Goal: Task Accomplishment & Management: Manage account settings

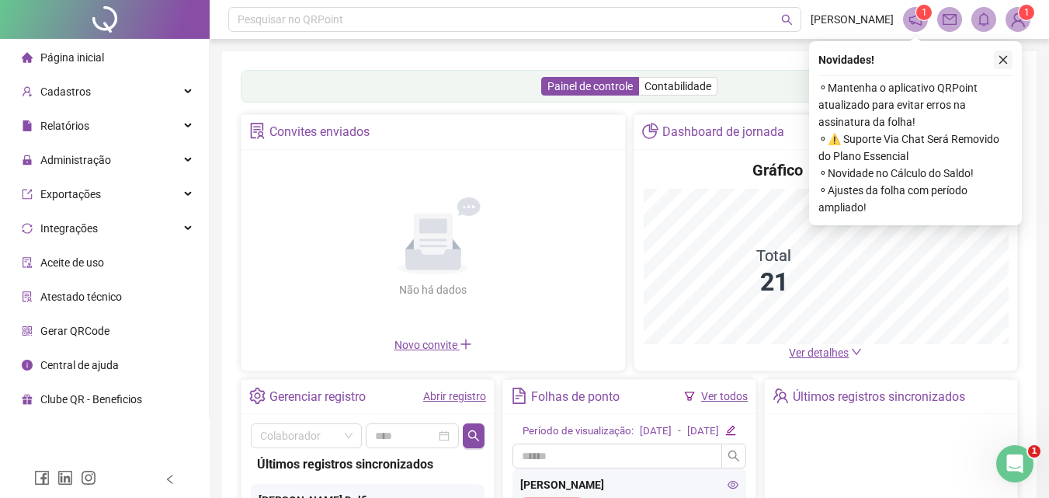
click at [997, 61] on button "button" at bounding box center [1002, 59] width 19 height 19
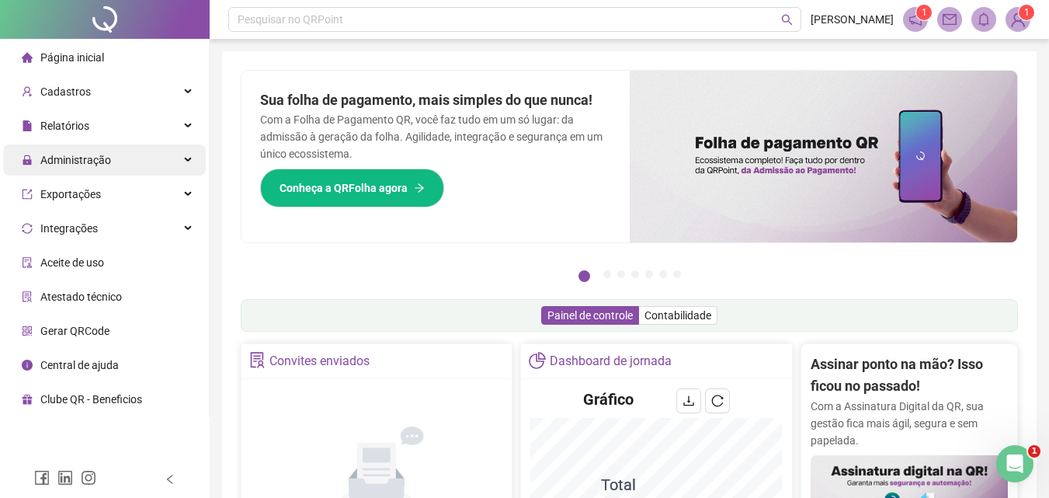
click at [175, 159] on div "Administração" at bounding box center [104, 159] width 203 height 31
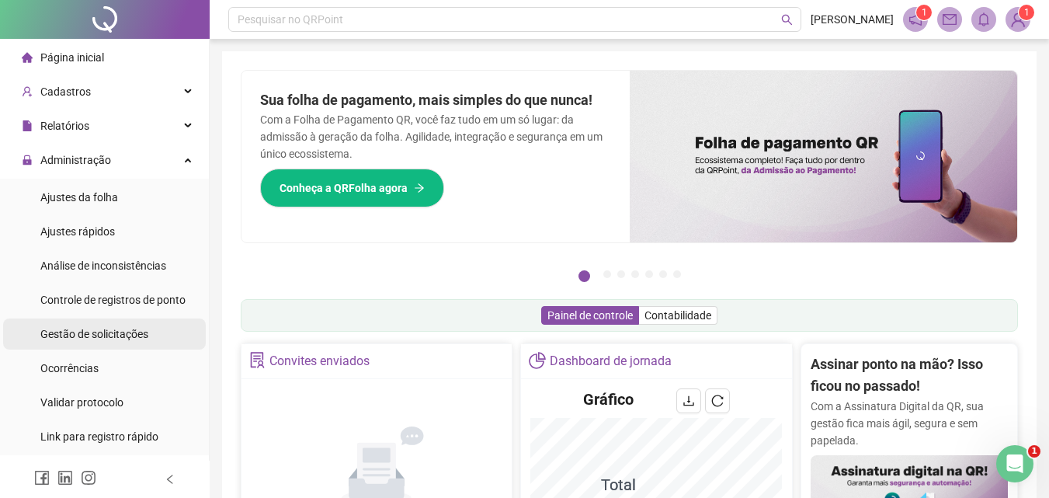
click at [148, 331] on li "Gestão de solicitações" at bounding box center [104, 333] width 203 height 31
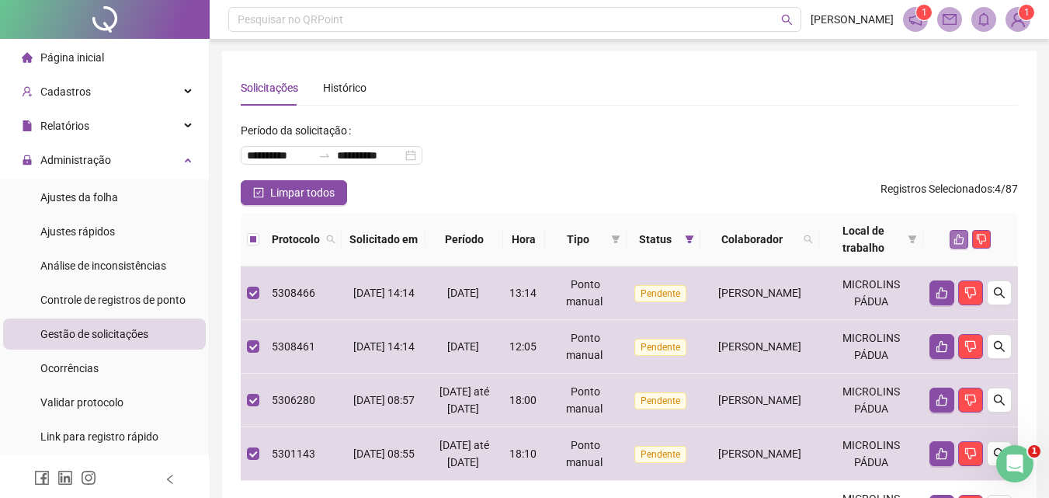
click at [960, 240] on icon "like" at bounding box center [958, 239] width 11 height 11
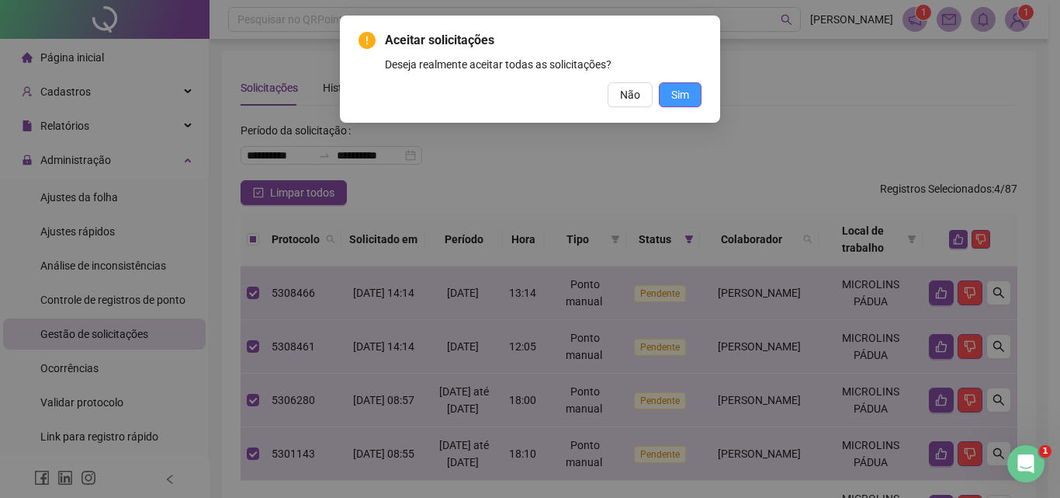
click at [678, 95] on span "Sim" at bounding box center [680, 94] width 18 height 17
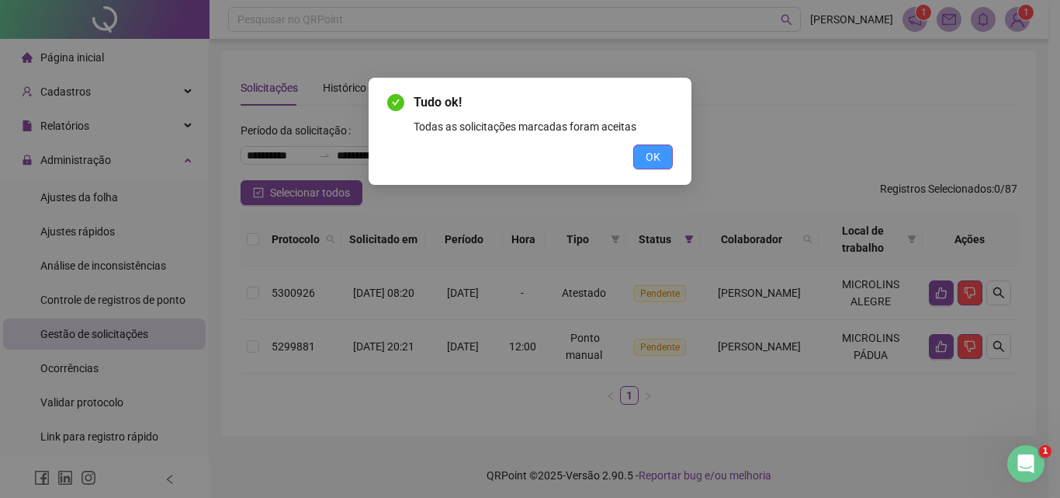
click at [661, 160] on button "OK" at bounding box center [653, 156] width 40 height 25
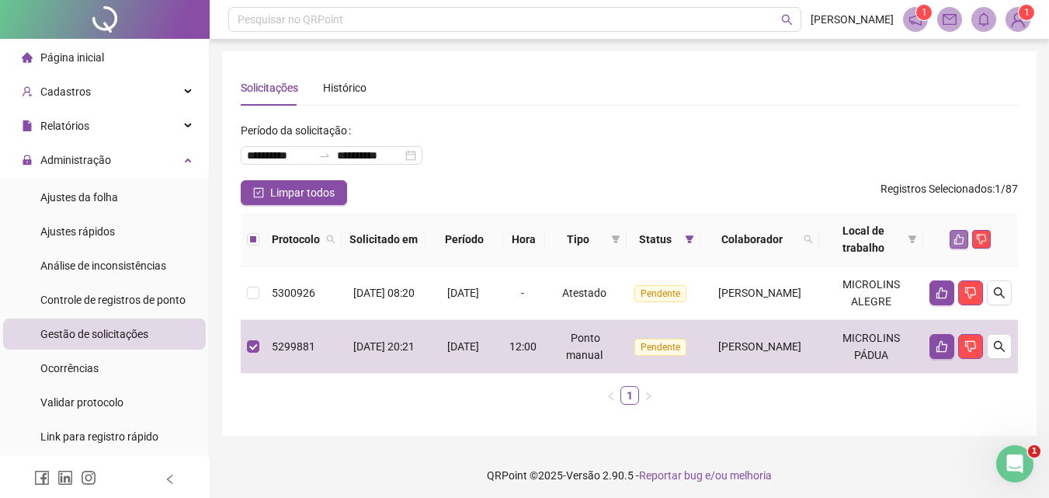
click at [956, 235] on icon "like" at bounding box center [958, 239] width 11 height 11
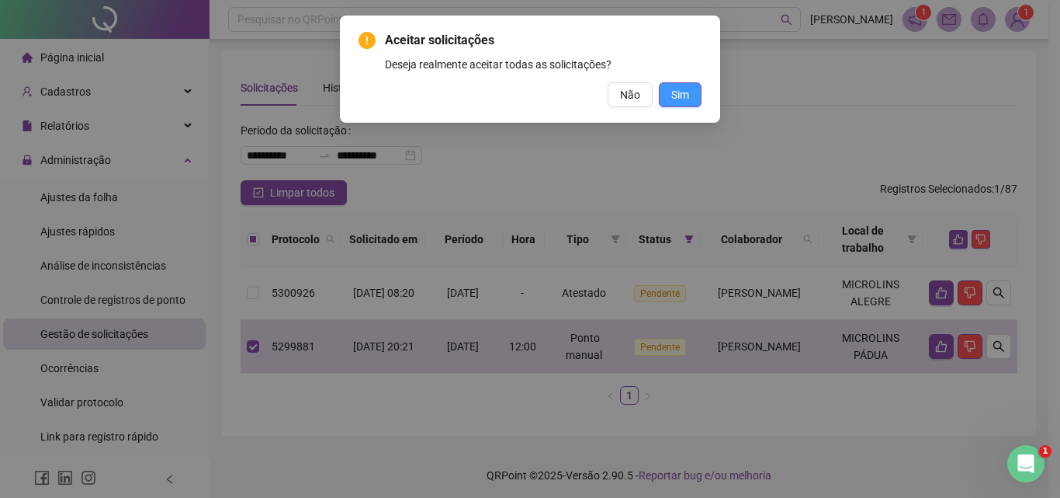
click at [667, 95] on button "Sim" at bounding box center [680, 94] width 43 height 25
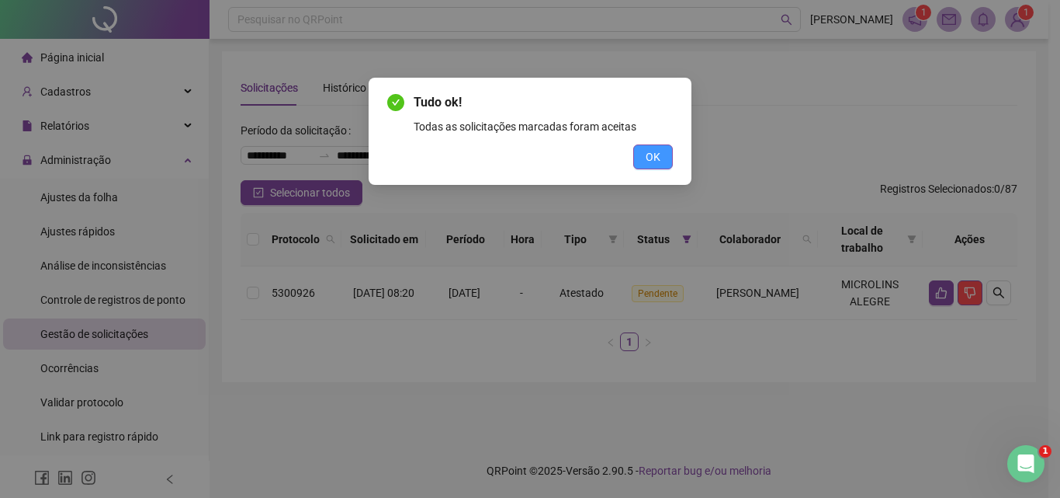
click at [650, 160] on span "OK" at bounding box center [653, 156] width 15 height 17
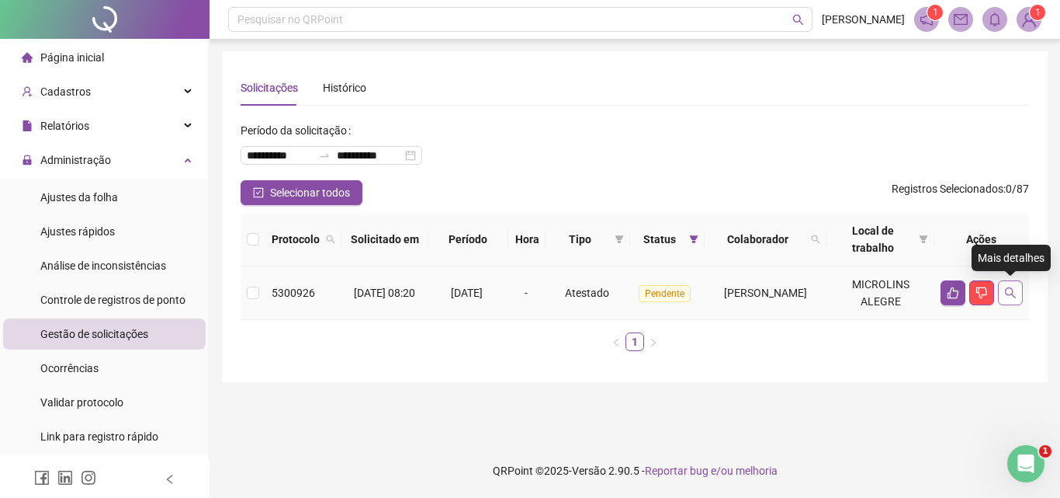
click at [1002, 288] on button "button" at bounding box center [1010, 292] width 25 height 25
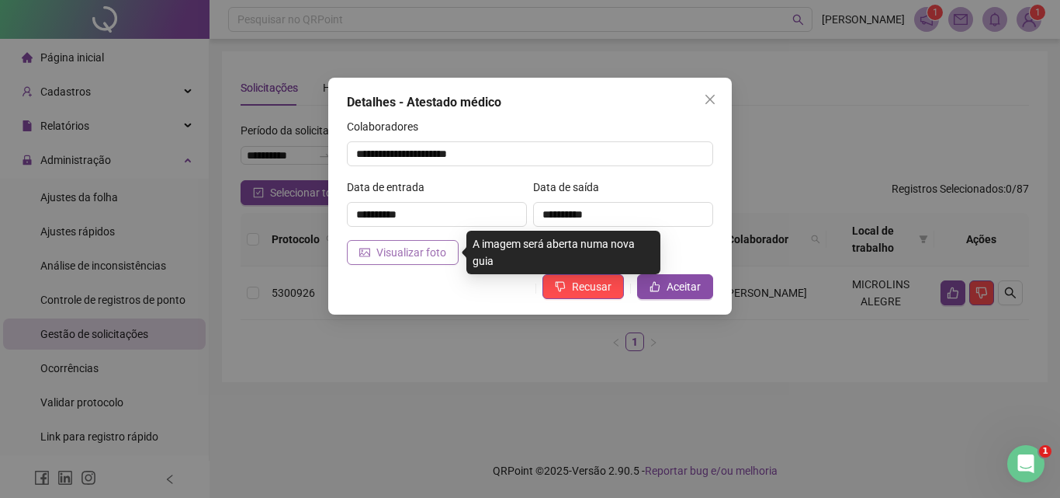
click at [418, 253] on span "Visualizar foto" at bounding box center [411, 252] width 70 height 17
